Goal: Communication & Community: Answer question/provide support

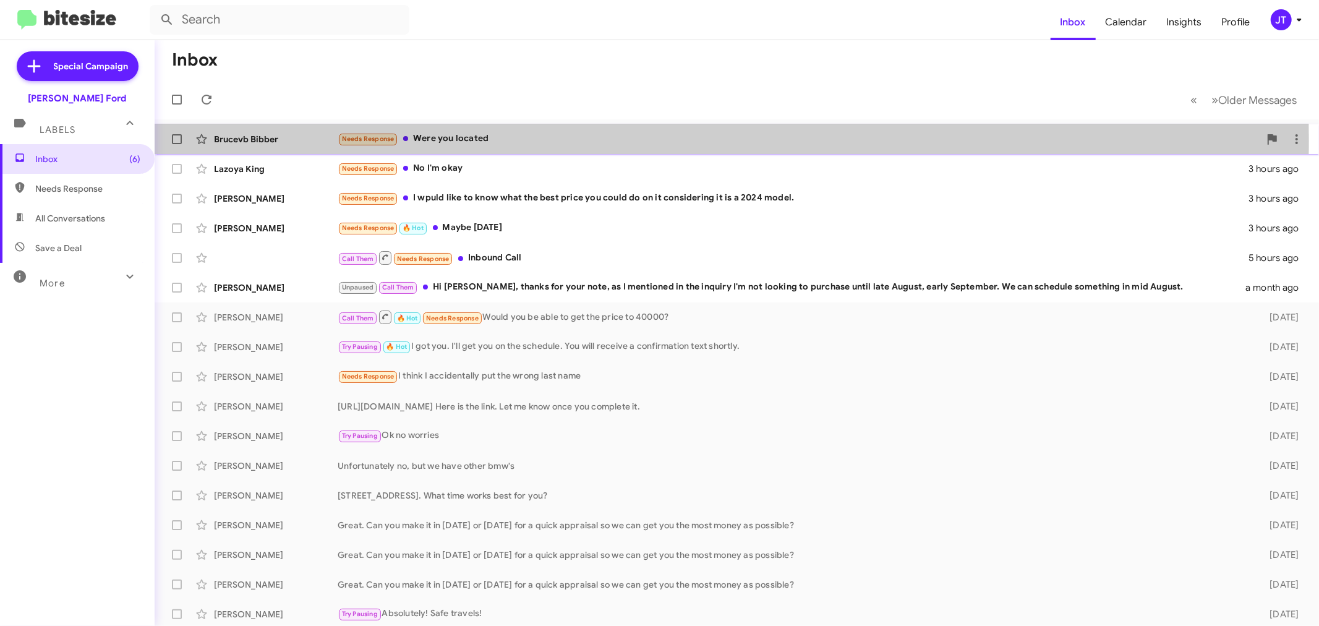
click at [532, 140] on div "Needs Response Were you located" at bounding box center [799, 139] width 922 height 14
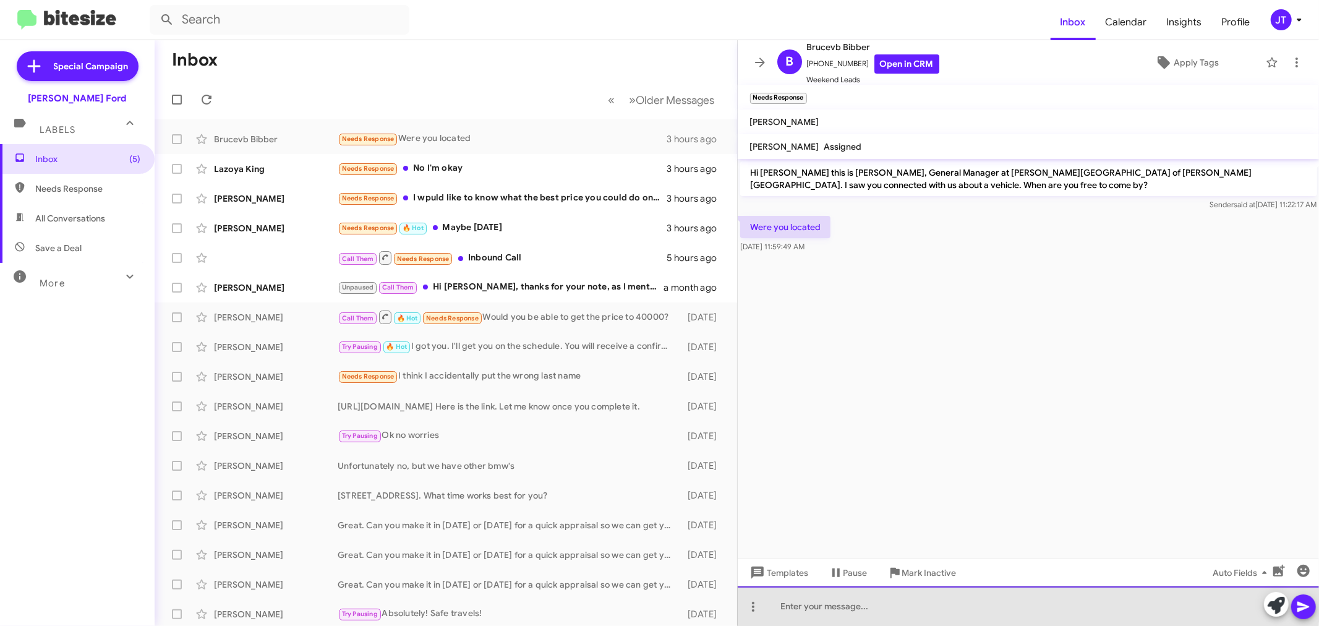
click at [932, 602] on div at bounding box center [1029, 606] width 582 height 40
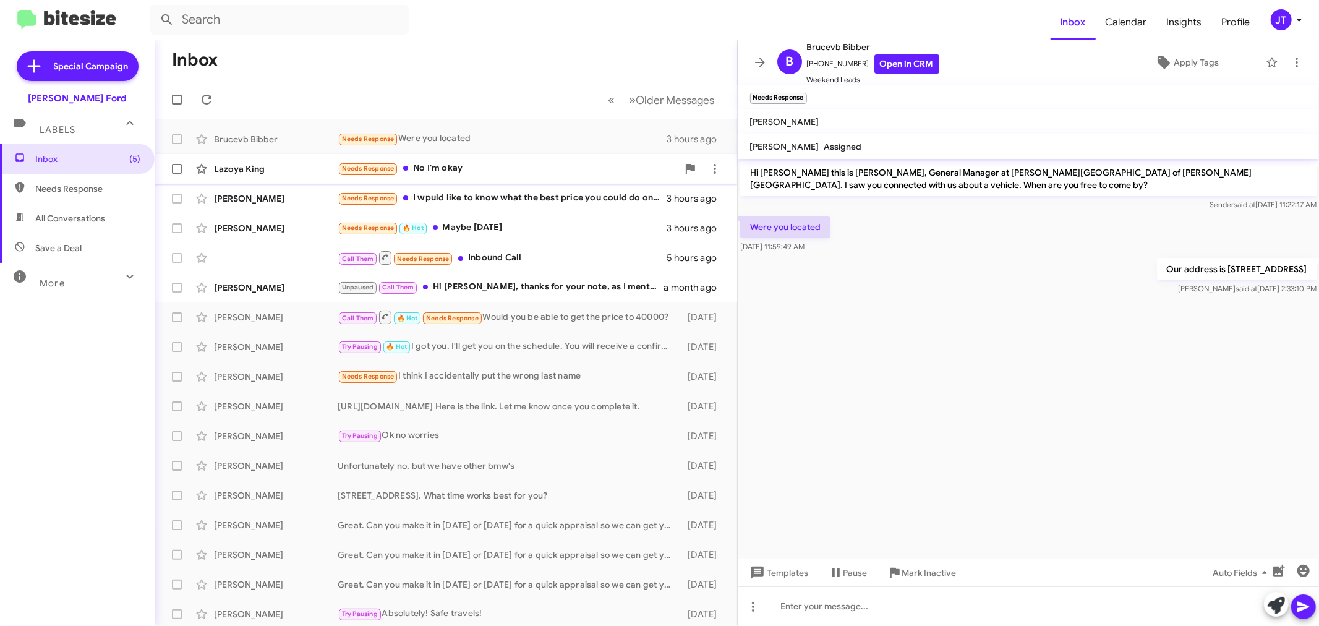
click at [522, 165] on div "Needs Response No I'm okay" at bounding box center [508, 168] width 340 height 14
click at [529, 207] on div "[PERSON_NAME] Needs Response I wpuld like to know what the best price you could…" at bounding box center [445, 198] width 563 height 25
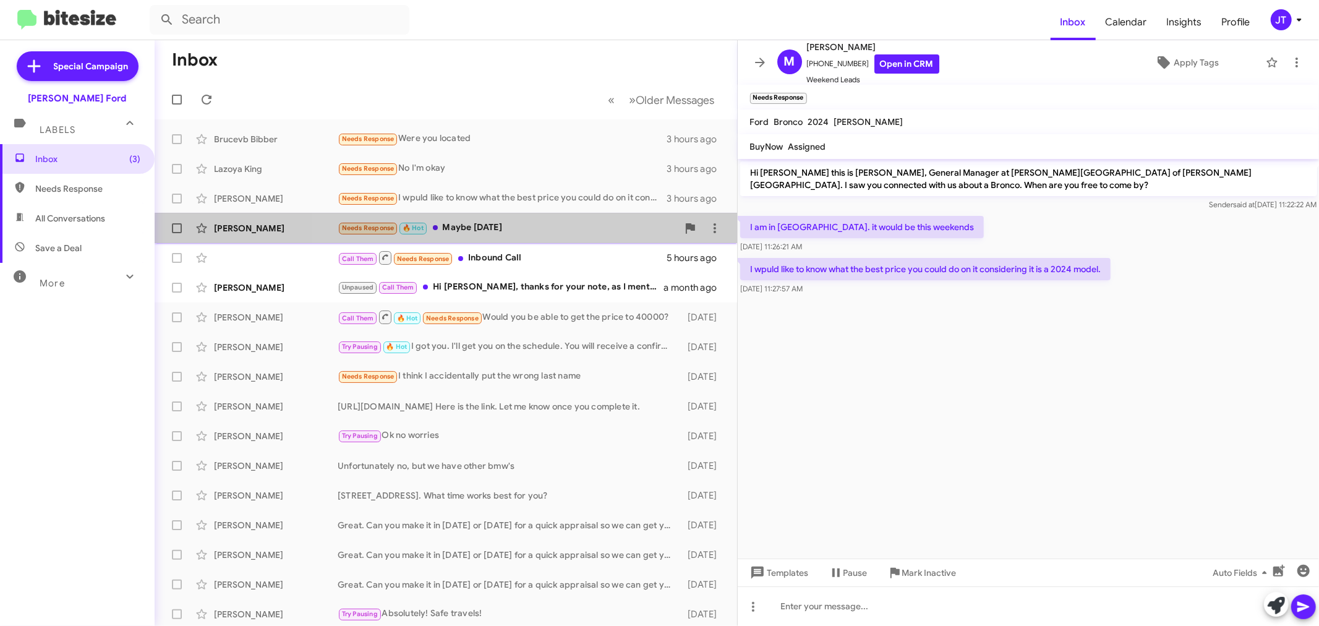
click at [582, 236] on div "[PERSON_NAME] Needs Response 🔥 Hot Maybe [DATE] 3 hours ago" at bounding box center [445, 228] width 563 height 25
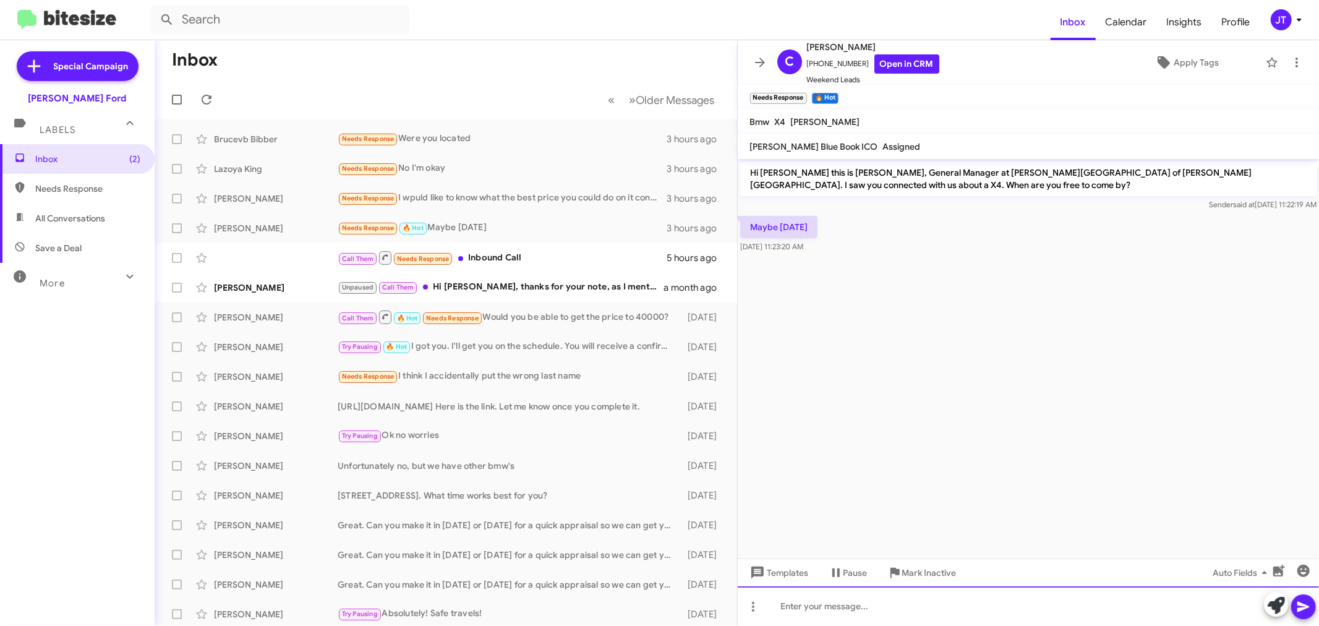
click at [898, 608] on div at bounding box center [1029, 606] width 582 height 40
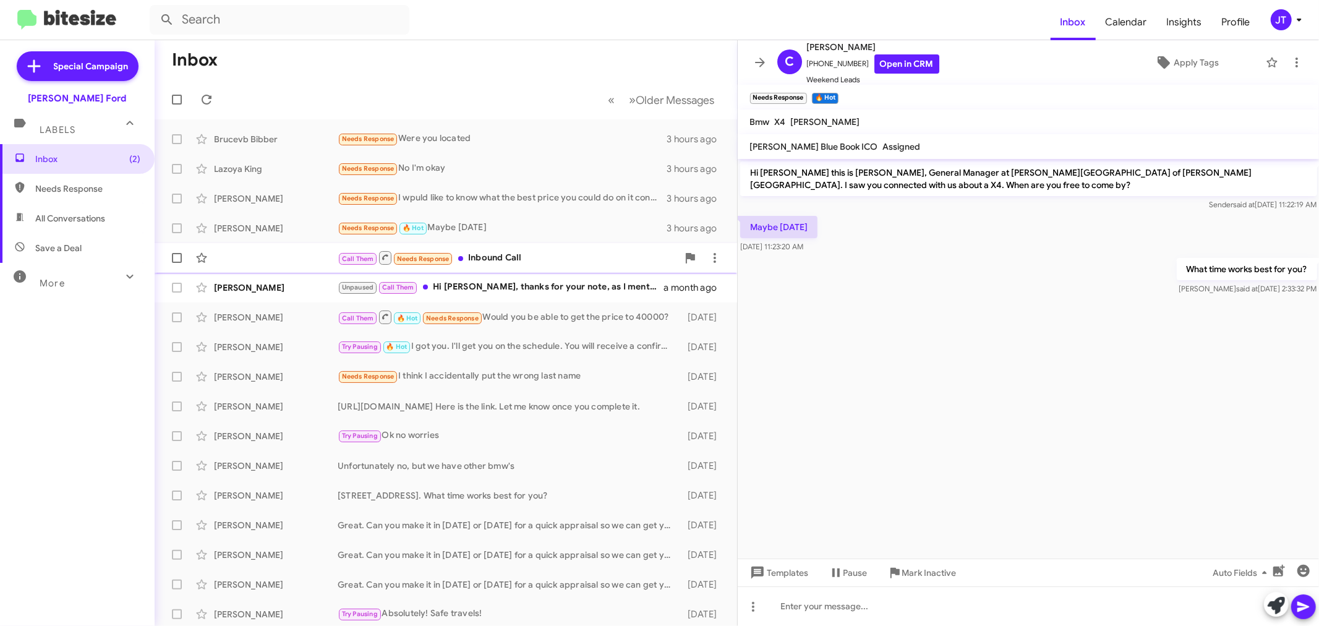
click at [606, 257] on div "Call Them Needs Response Inbound Call" at bounding box center [508, 257] width 340 height 15
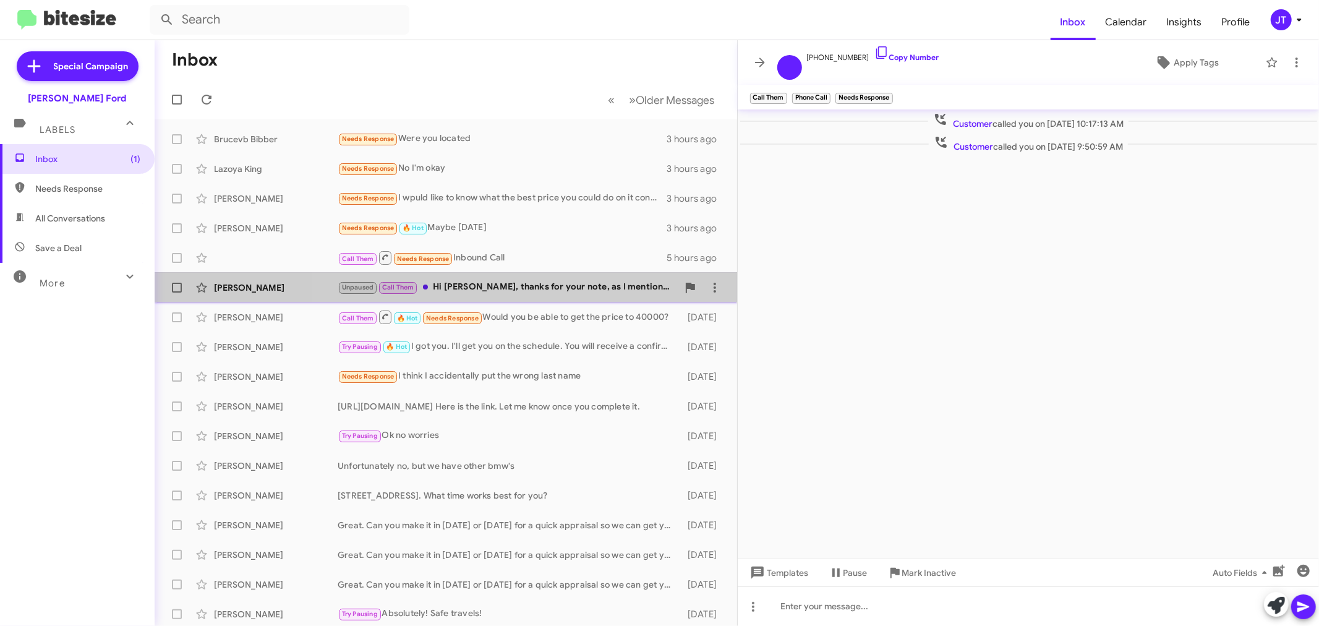
click at [569, 291] on div "Unpaused Call Them Hi [PERSON_NAME], thanks for your note, as I mentioned in th…" at bounding box center [508, 287] width 340 height 14
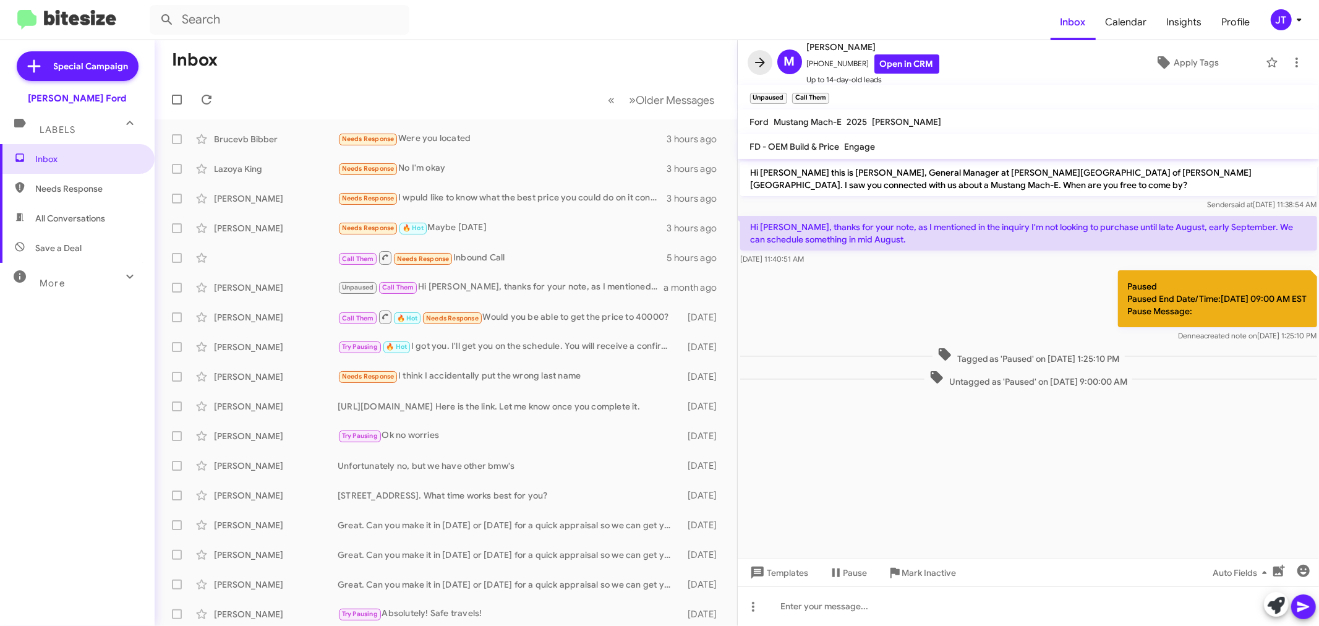
click at [756, 66] on icon at bounding box center [759, 62] width 15 height 15
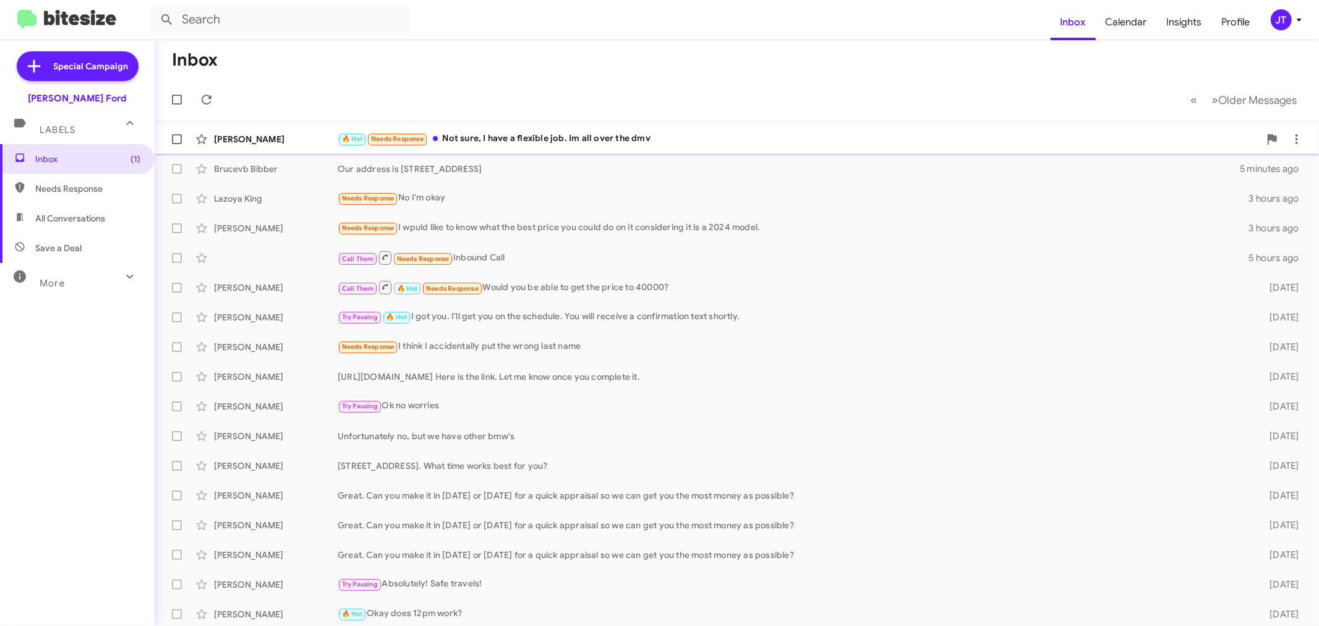
click at [676, 143] on div "🔥 Hot Needs Response Not sure, I have a flexible job. Im all over the dmv" at bounding box center [799, 139] width 922 height 14
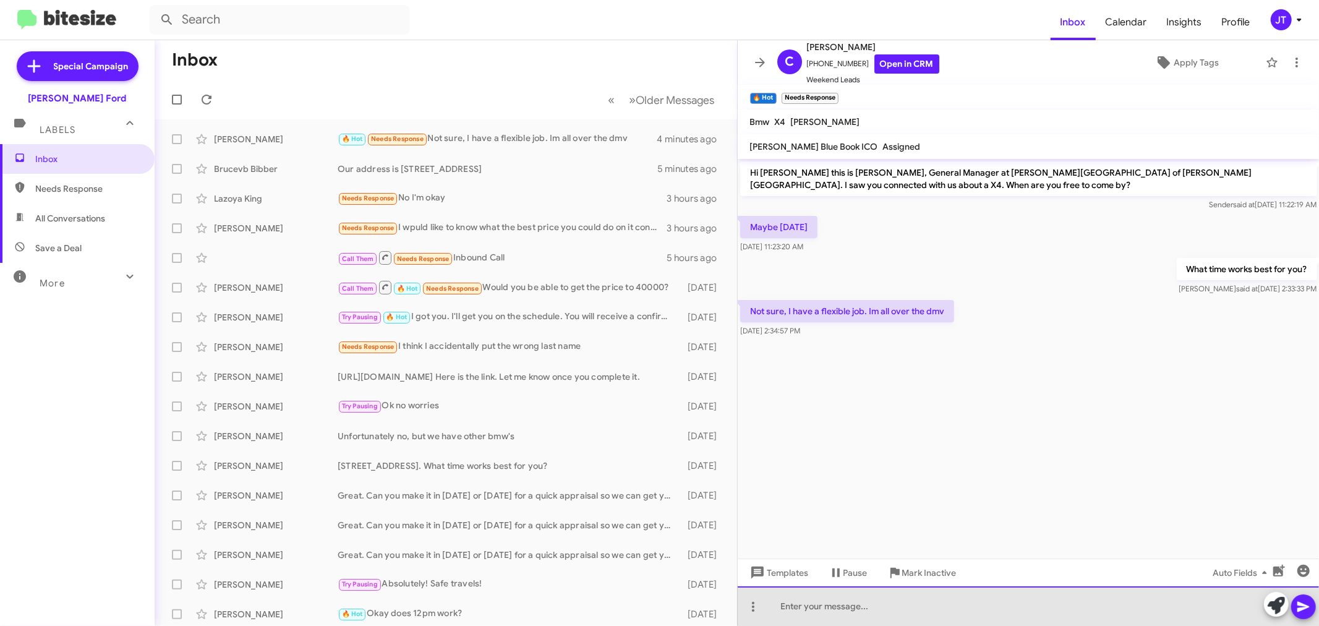
drag, startPoint x: 929, startPoint y: 606, endPoint x: 929, endPoint y: 600, distance: 6.2
click at [929, 600] on div at bounding box center [1029, 606] width 582 height 40
click at [841, 605] on div "We are" at bounding box center [1029, 606] width 582 height 40
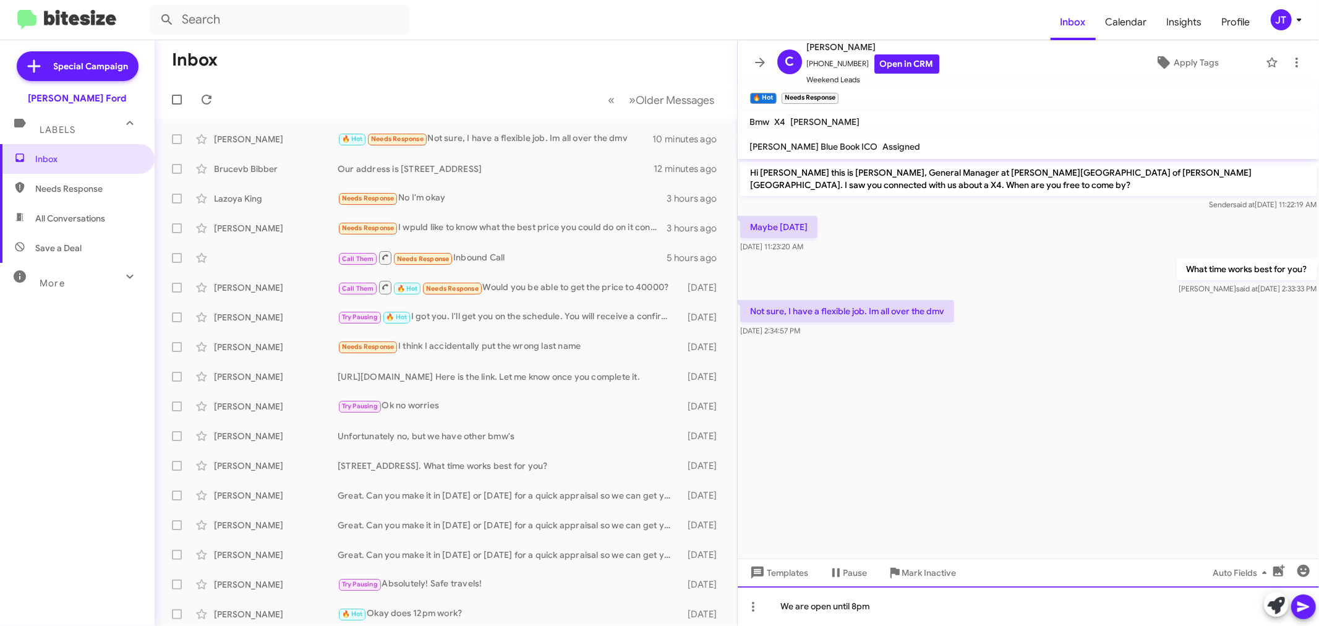
click at [782, 602] on div "We are open until 8pm" at bounding box center [1029, 606] width 582 height 40
click at [932, 600] on div "I understand. We are open until 8pm" at bounding box center [1029, 606] width 582 height 40
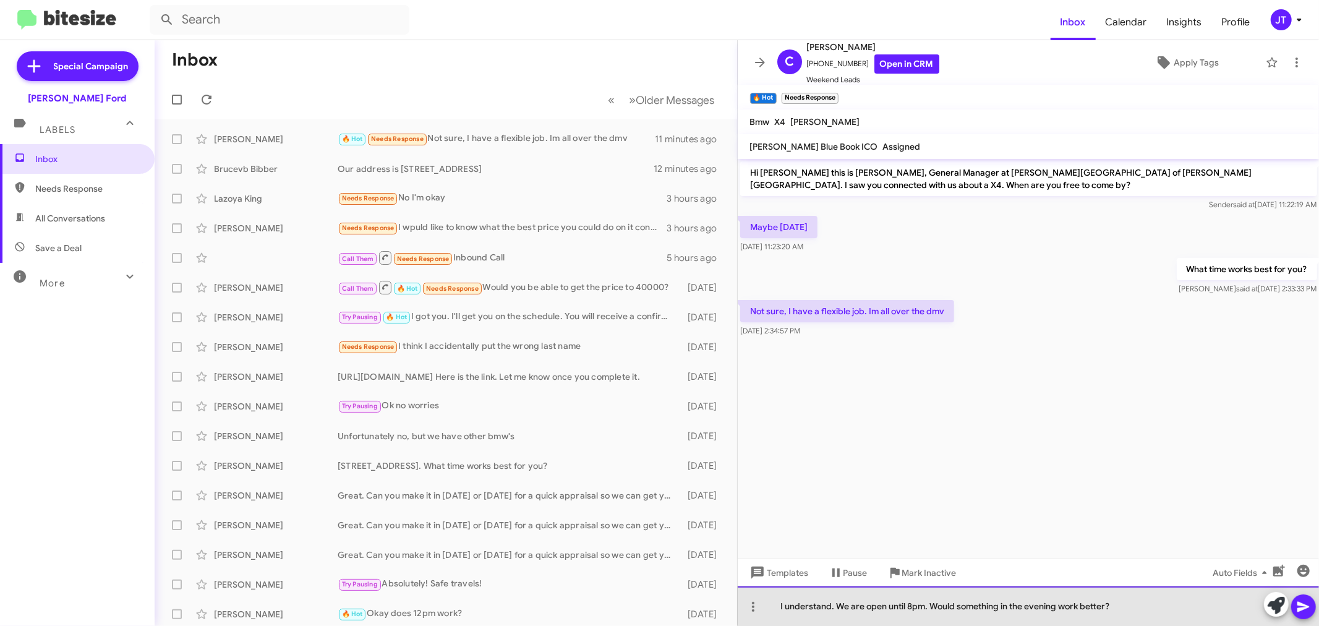
click at [1061, 605] on div "I understand. We are open until 8pm. Would something in the evening work better?" at bounding box center [1029, 606] width 582 height 40
click at [1057, 603] on div "I understand. We are open until 8pm. Would something in the evening like 6pm, w…" at bounding box center [1029, 606] width 582 height 40
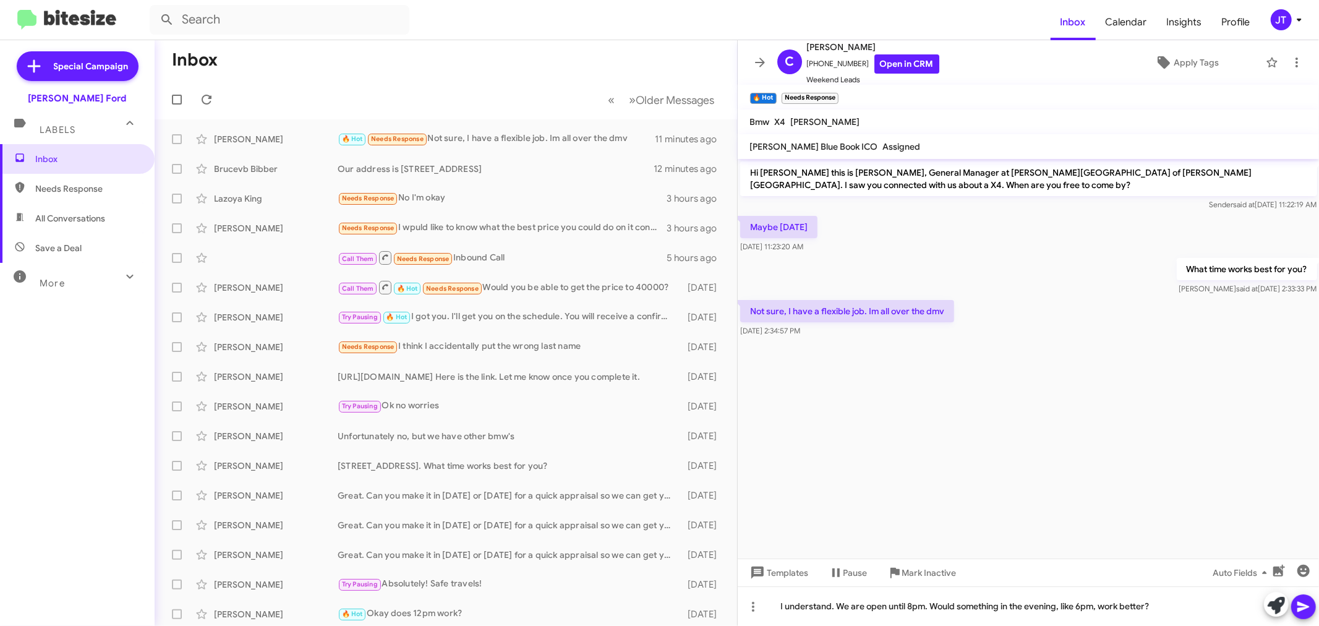
click at [1308, 607] on icon at bounding box center [1303, 607] width 12 height 11
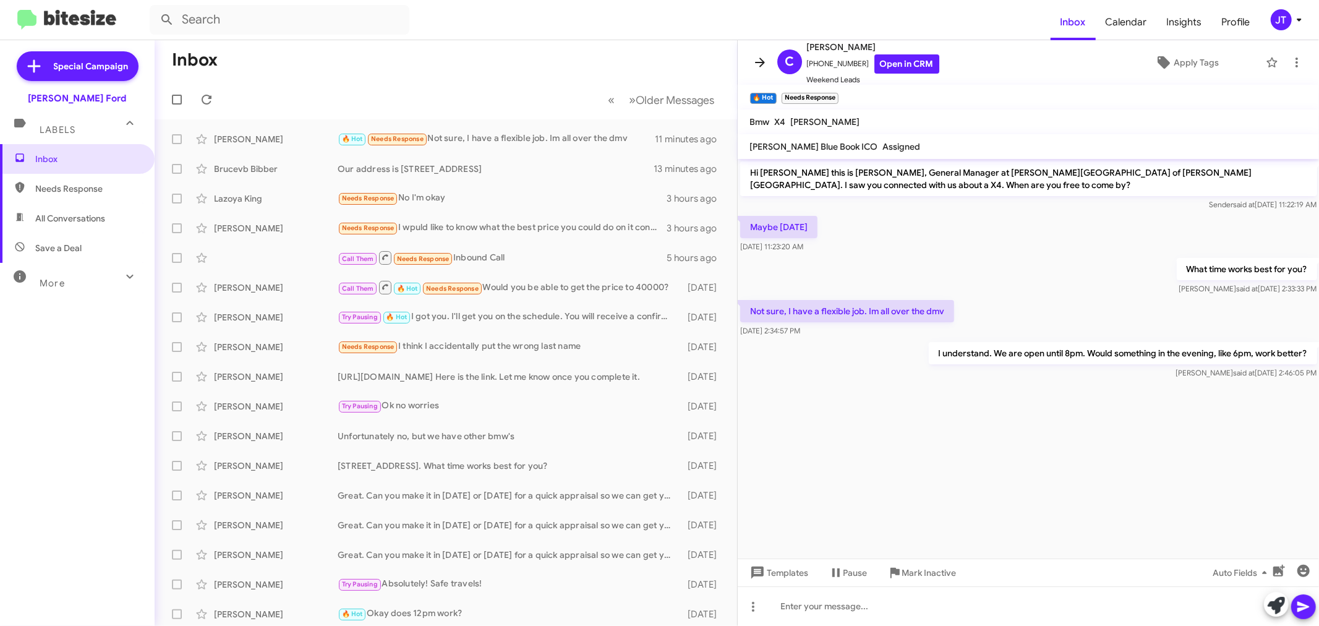
click at [762, 60] on icon at bounding box center [760, 61] width 10 height 9
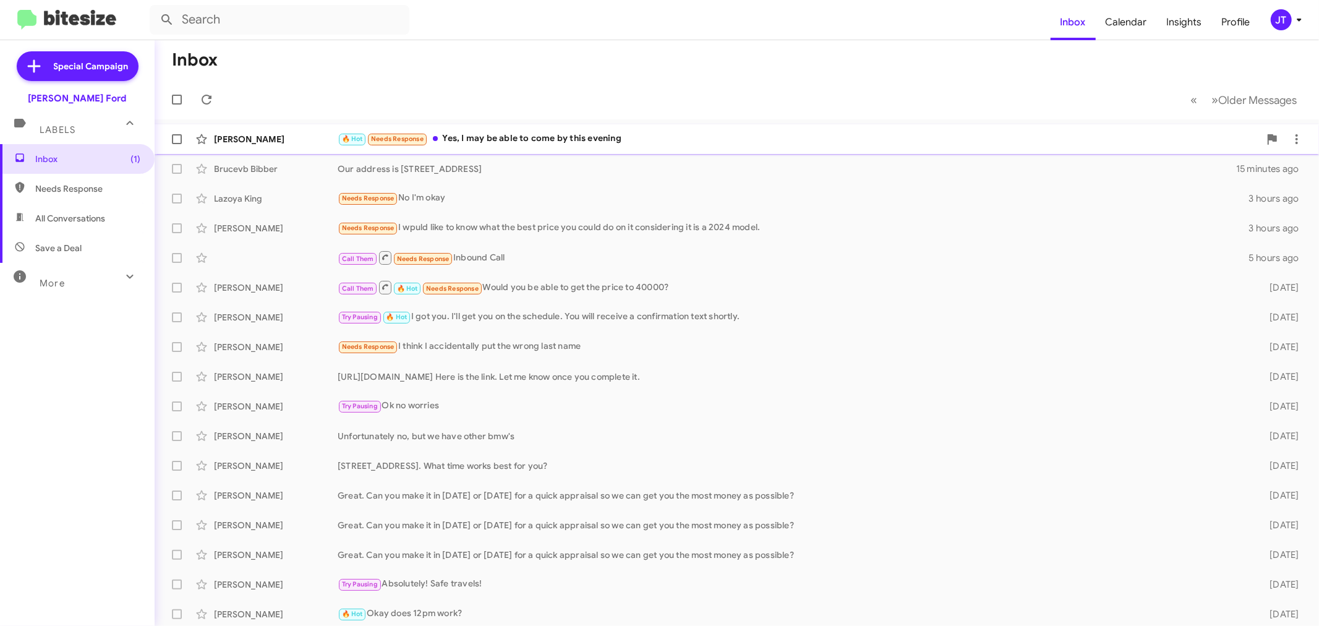
click at [731, 138] on div "🔥 Hot Needs Response Yes, I may be able to come by this evening" at bounding box center [799, 139] width 922 height 14
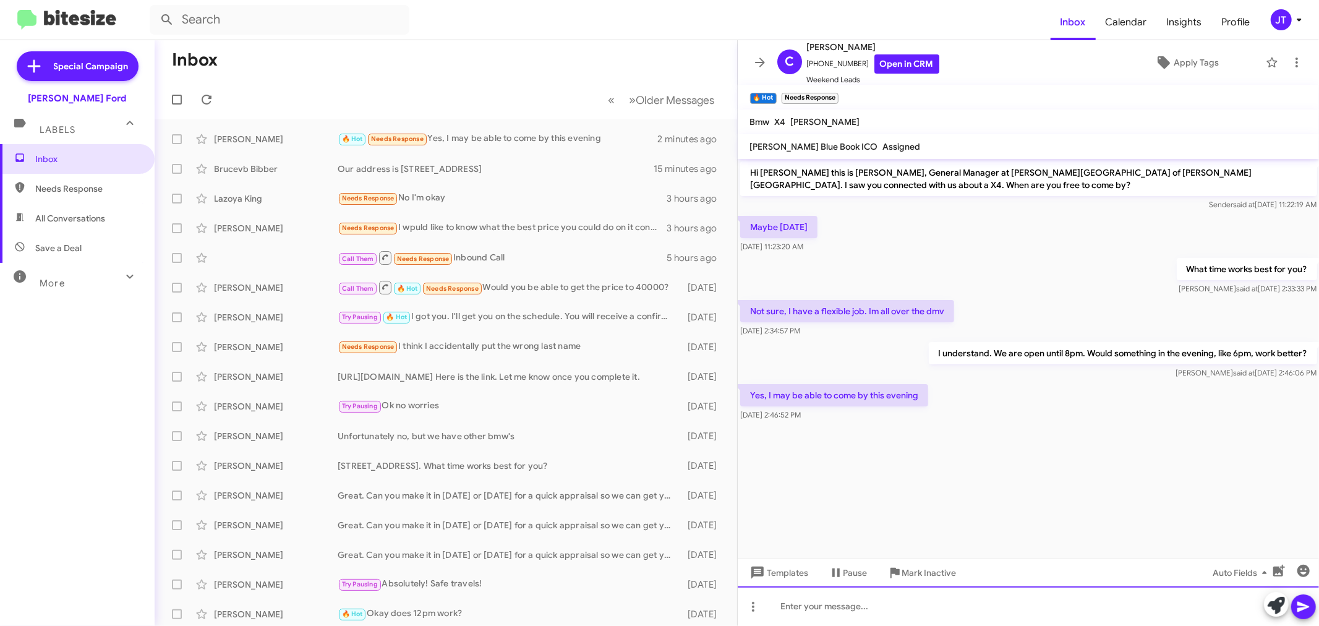
click at [895, 602] on div at bounding box center [1029, 606] width 582 height 40
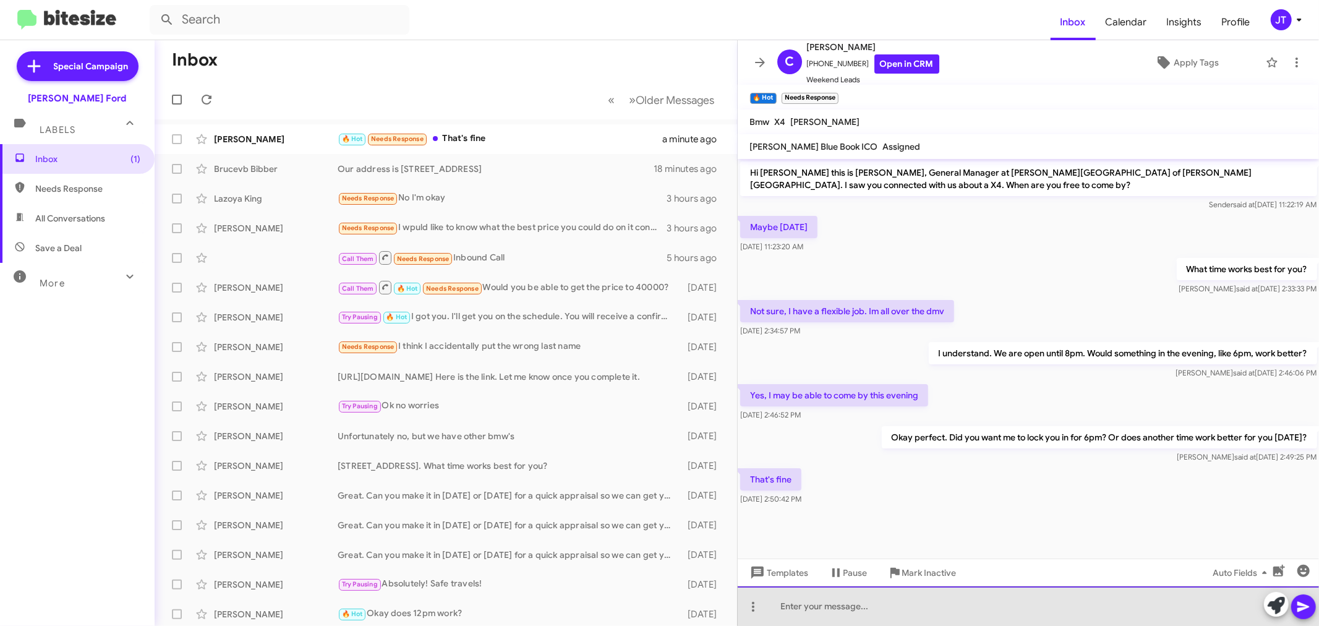
click at [926, 605] on div at bounding box center [1029, 606] width 582 height 40
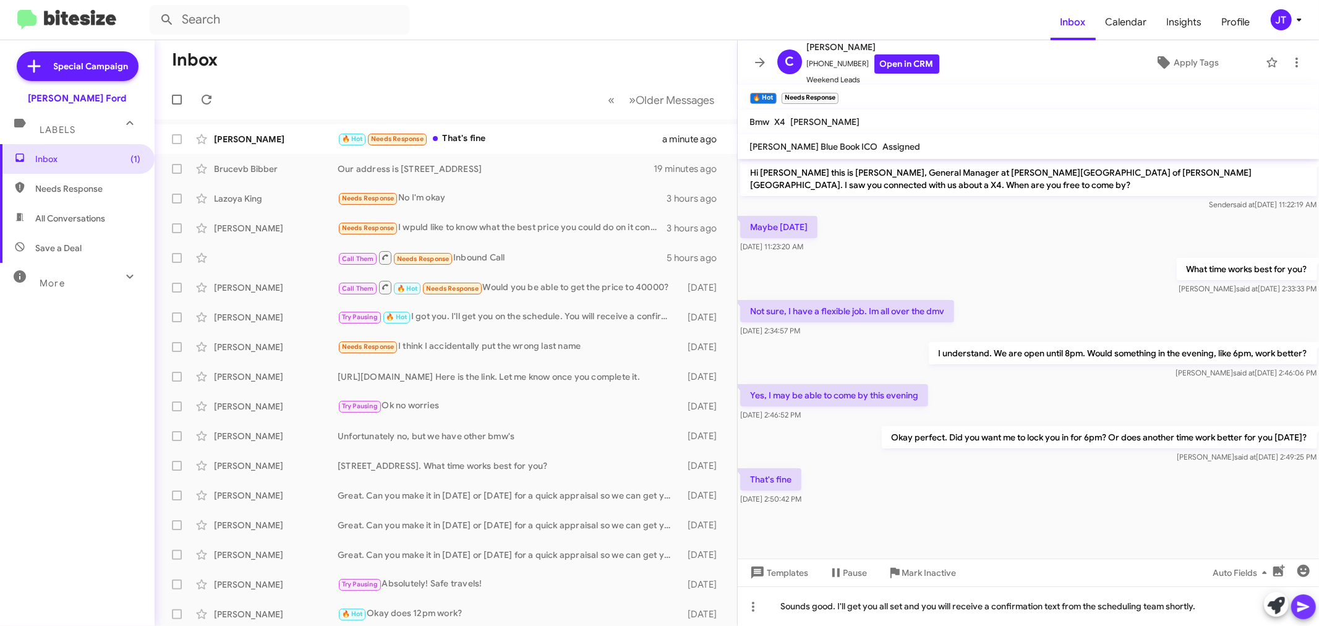
click at [1309, 606] on icon at bounding box center [1303, 606] width 15 height 15
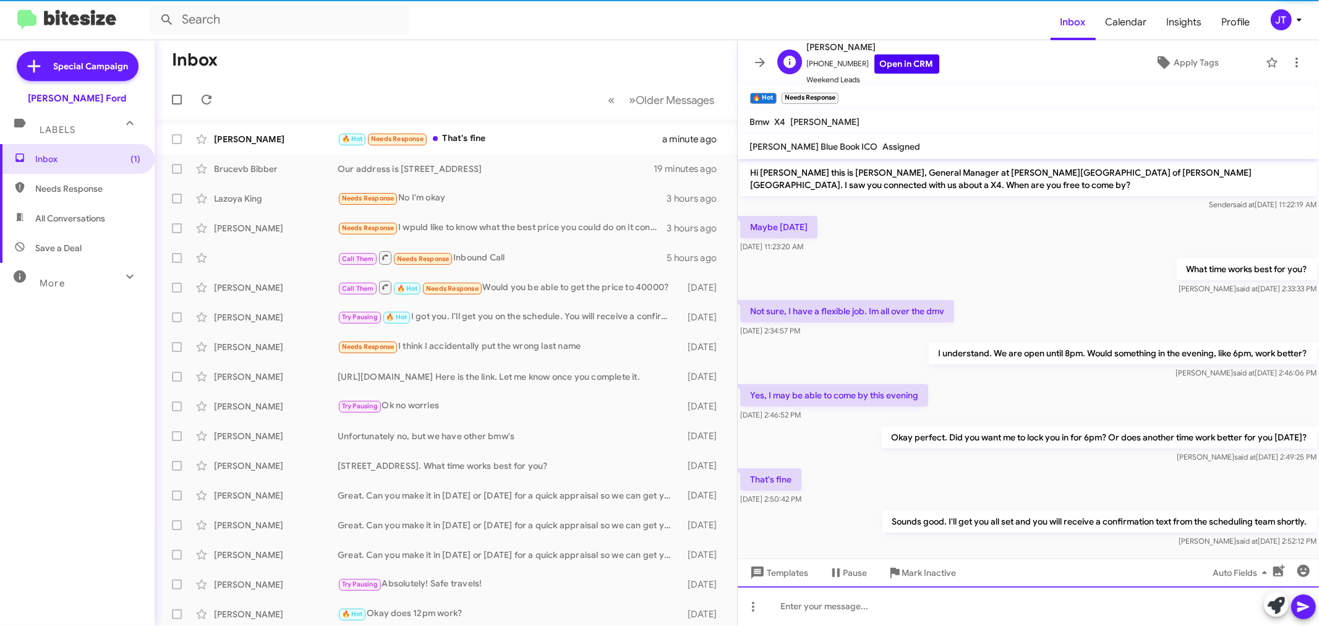
scroll to position [19, 0]
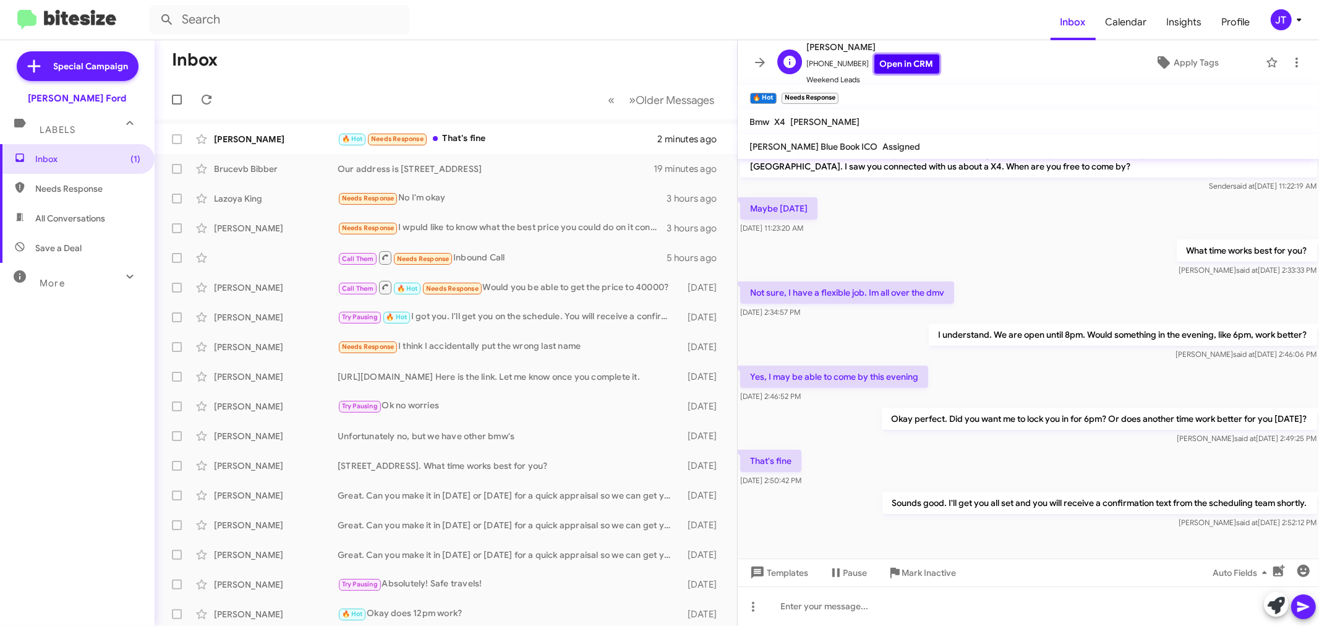
click at [876, 65] on link "Open in CRM" at bounding box center [906, 63] width 65 height 19
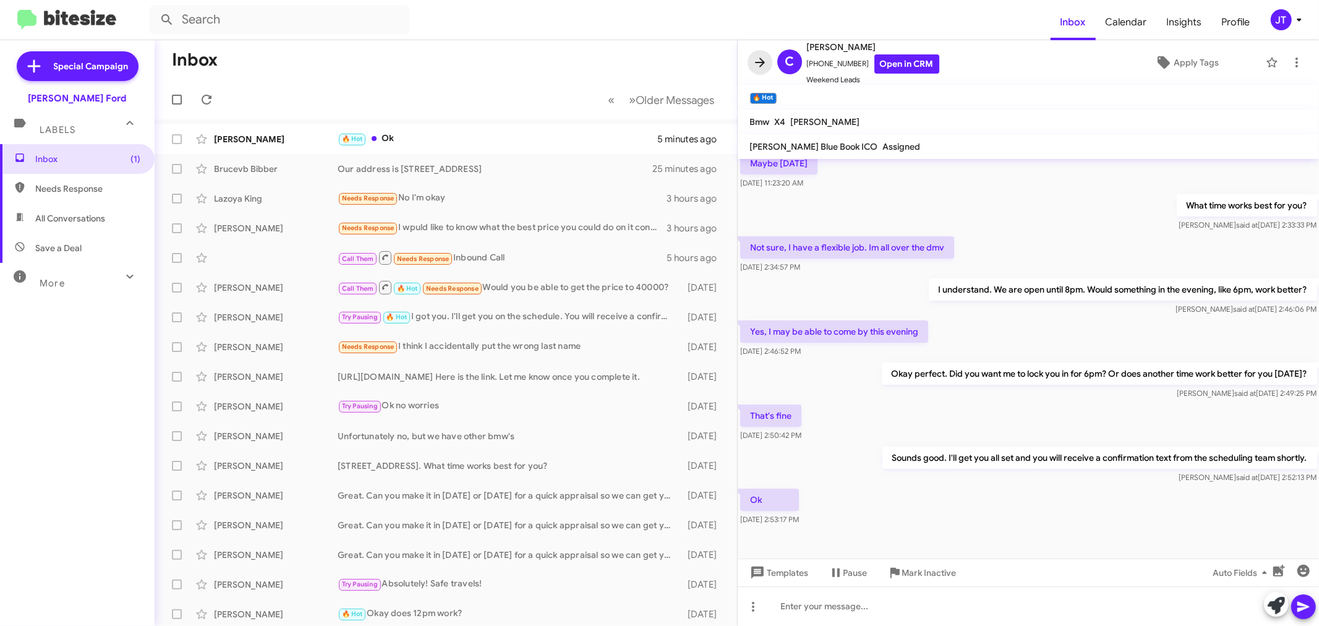
click at [758, 64] on icon at bounding box center [759, 62] width 15 height 15
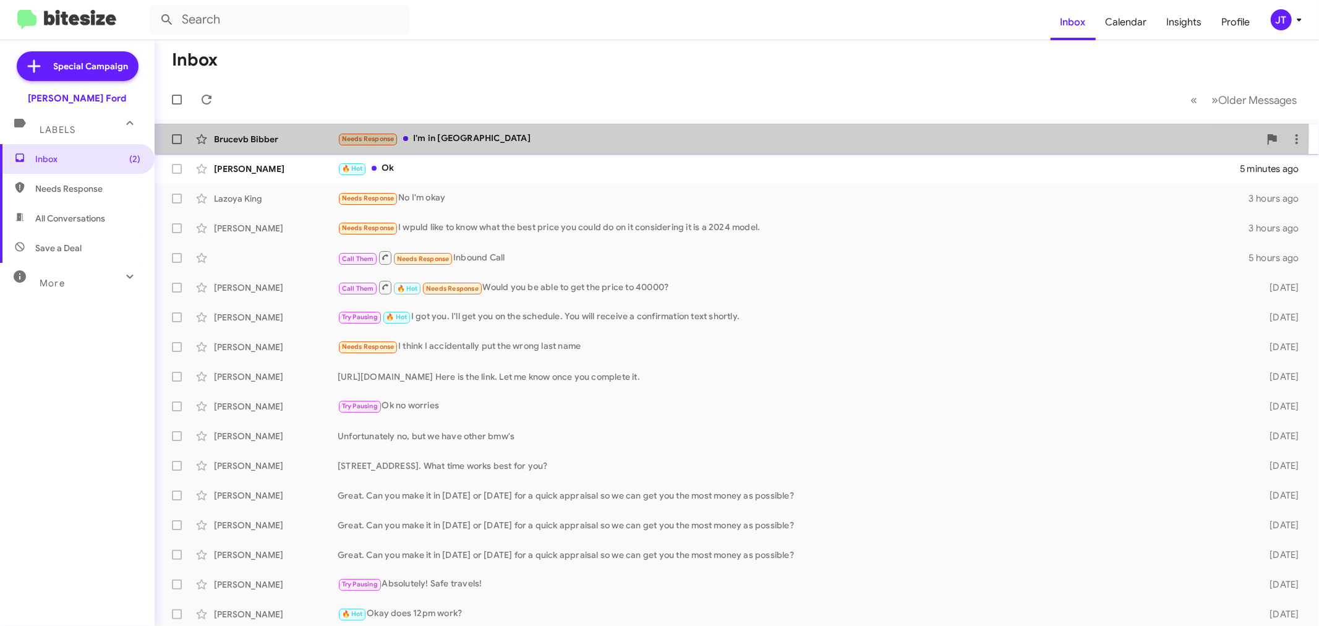
click at [555, 131] on div "Brucevb Bibber Needs Response I'm in [GEOGRAPHIC_DATA] a few seconds ago" at bounding box center [736, 139] width 1144 height 25
